Goal: Information Seeking & Learning: Check status

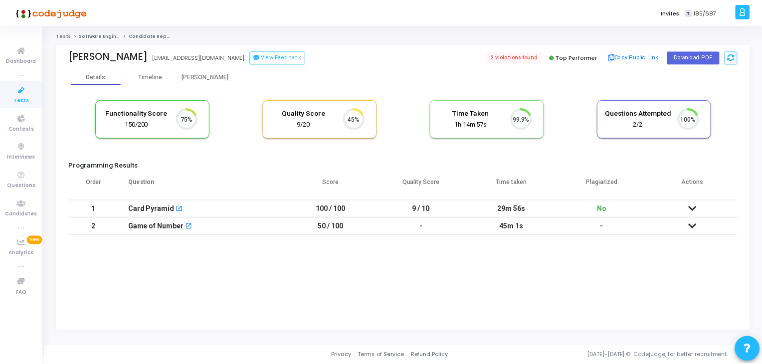
scroll to position [20, 25]
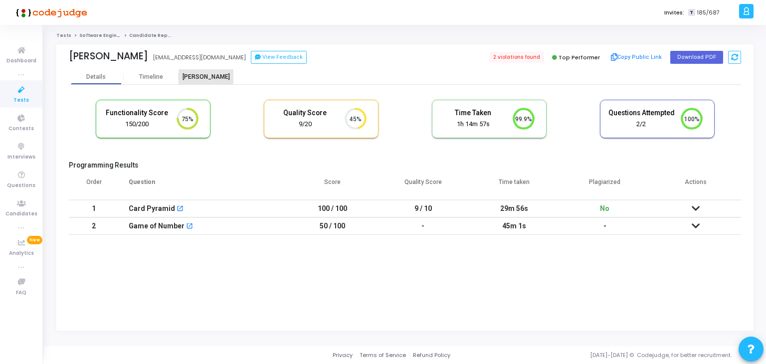
click at [201, 71] on div "[PERSON_NAME]" at bounding box center [206, 76] width 55 height 15
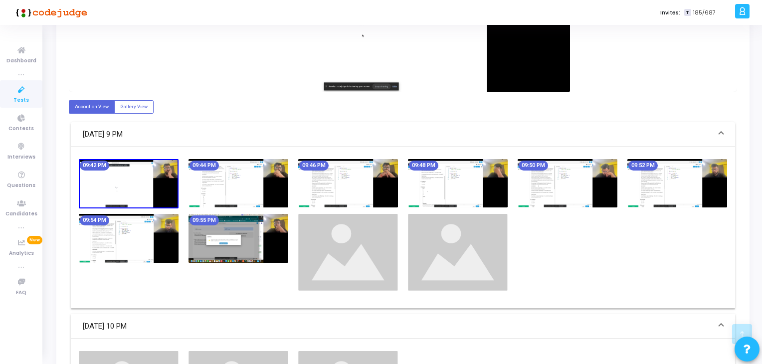
click at [488, 178] on img at bounding box center [458, 183] width 100 height 49
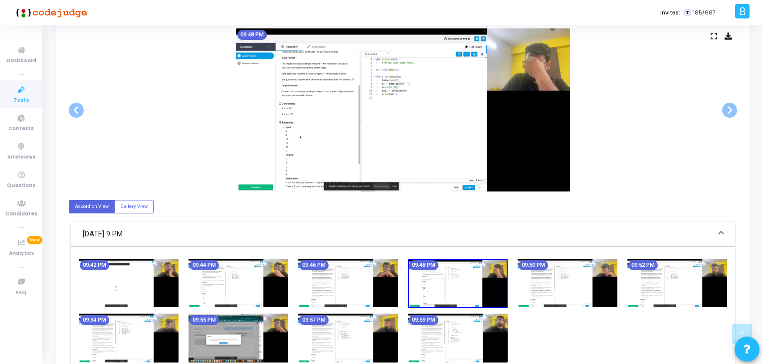
scroll to position [200, 0]
click at [536, 290] on img at bounding box center [568, 283] width 100 height 49
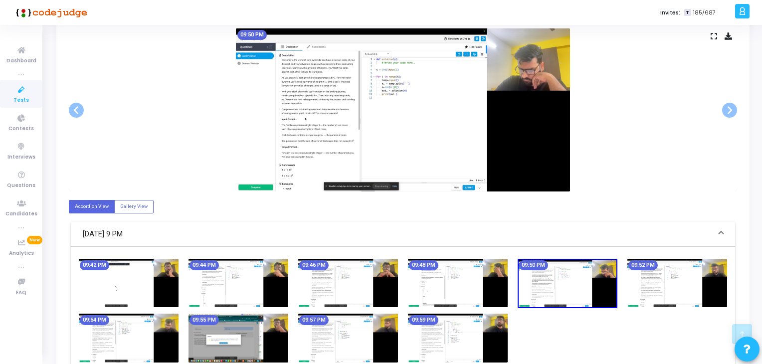
click at [633, 278] on img at bounding box center [678, 283] width 100 height 49
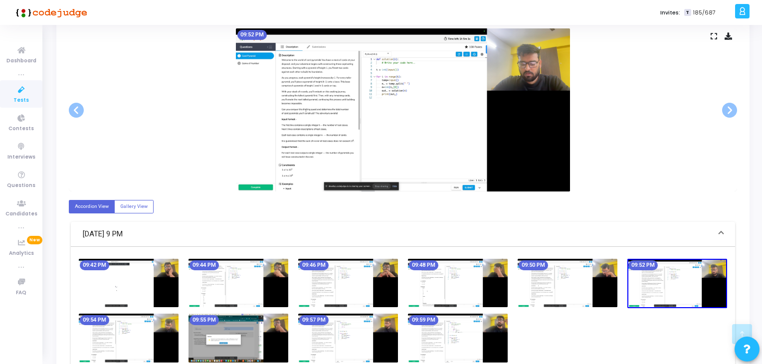
click at [704, 287] on img at bounding box center [678, 284] width 100 height 50
click at [702, 274] on img at bounding box center [678, 284] width 100 height 50
click at [442, 338] on img at bounding box center [458, 338] width 100 height 49
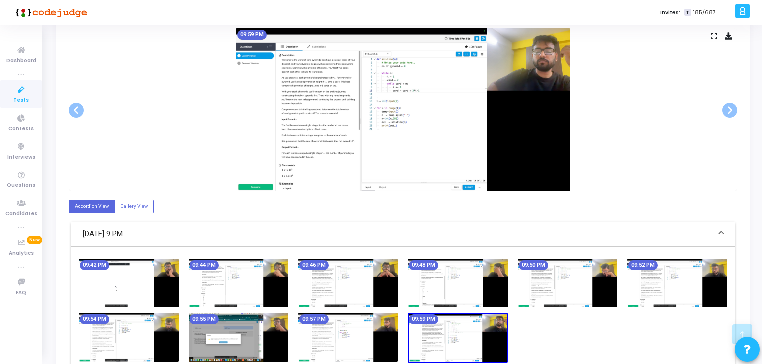
click at [368, 338] on img at bounding box center [348, 337] width 100 height 49
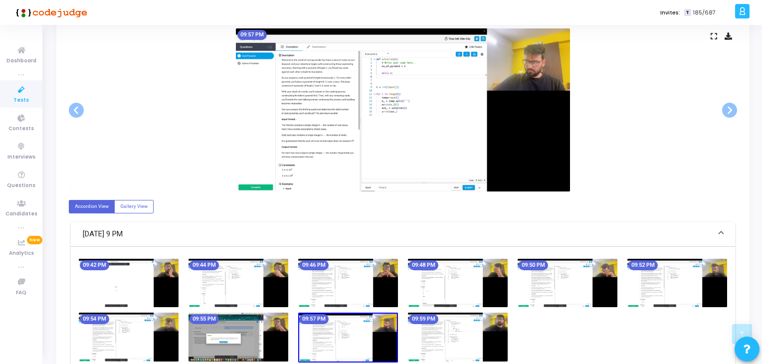
click at [276, 330] on img at bounding box center [239, 337] width 100 height 49
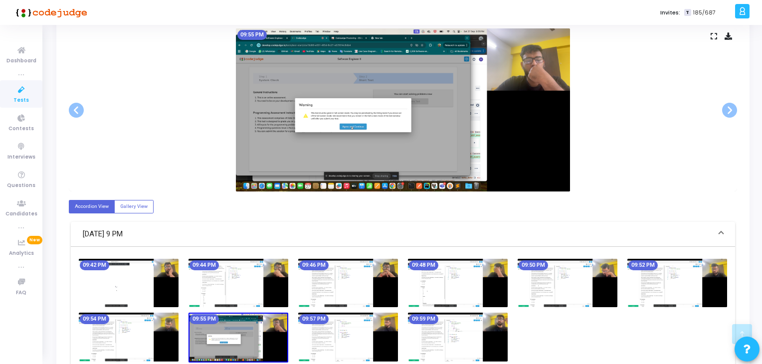
click at [210, 330] on img at bounding box center [239, 338] width 100 height 50
click at [161, 332] on img at bounding box center [129, 337] width 100 height 49
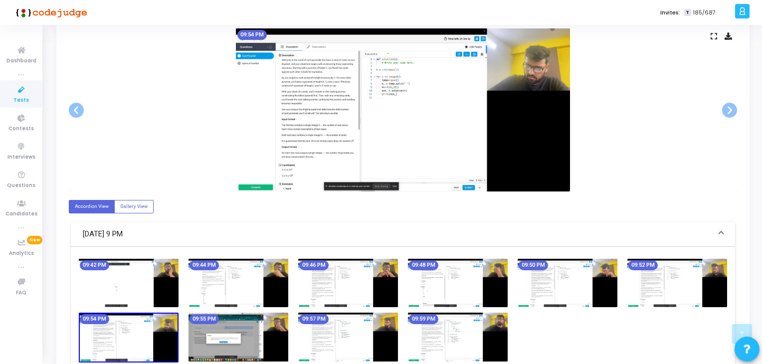
click at [150, 278] on img at bounding box center [129, 283] width 100 height 49
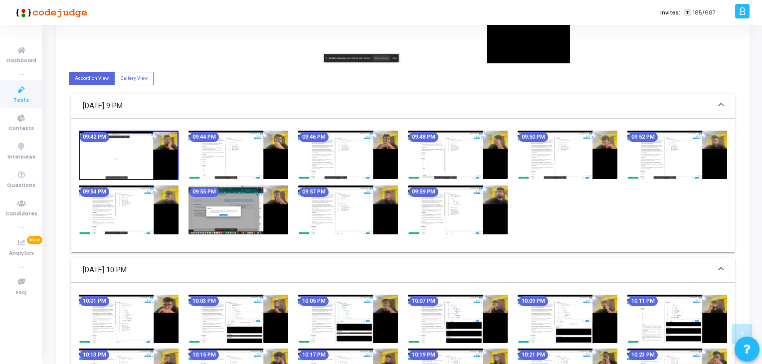
scroll to position [349, 0]
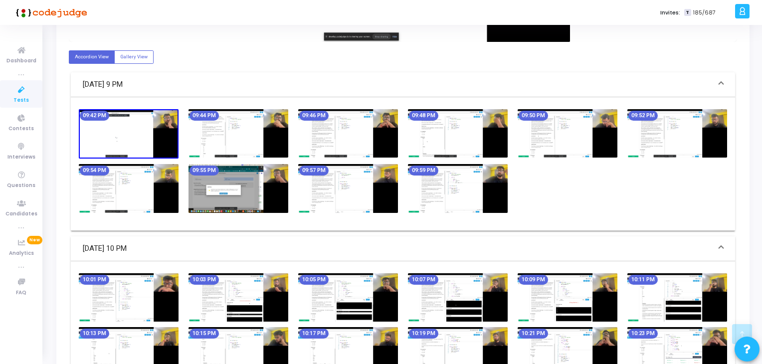
click at [285, 300] on img at bounding box center [239, 297] width 100 height 49
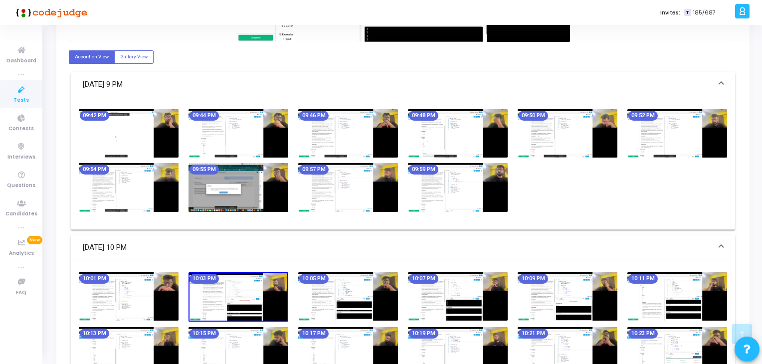
click at [367, 300] on img at bounding box center [348, 296] width 100 height 49
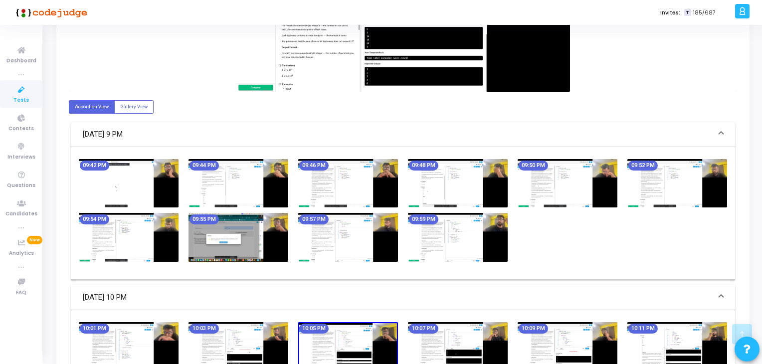
scroll to position [150, 0]
